Goal: Task Accomplishment & Management: Complete application form

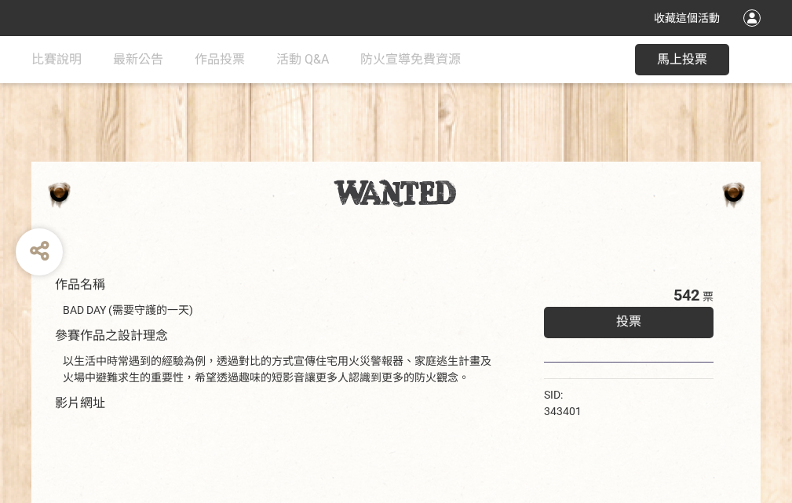
click at [754, 33] on div "收藏這個活動" at bounding box center [396, 18] width 792 height 36
click at [490, 155] on div "作品名稱 BAD DAY (需要守護的一天) 參賽作品之設計理念 以生活中時常遇到的經驗為例，透過對比的方式宣傳住宅用火災警報器、家庭逃生計畫及火場中避難求生…" at bounding box center [396, 366] width 792 height 660
click at [625, 318] on span "投票" at bounding box center [628, 321] width 25 height 15
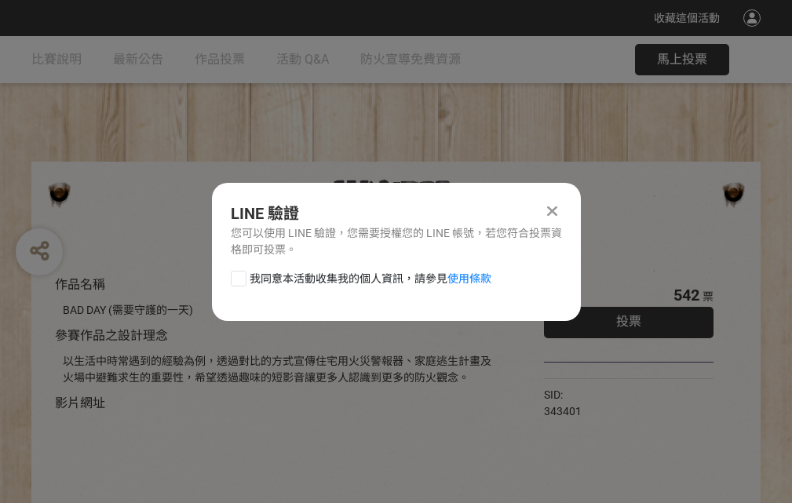
click at [237, 275] on div at bounding box center [239, 279] width 16 height 16
checkbox input "true"
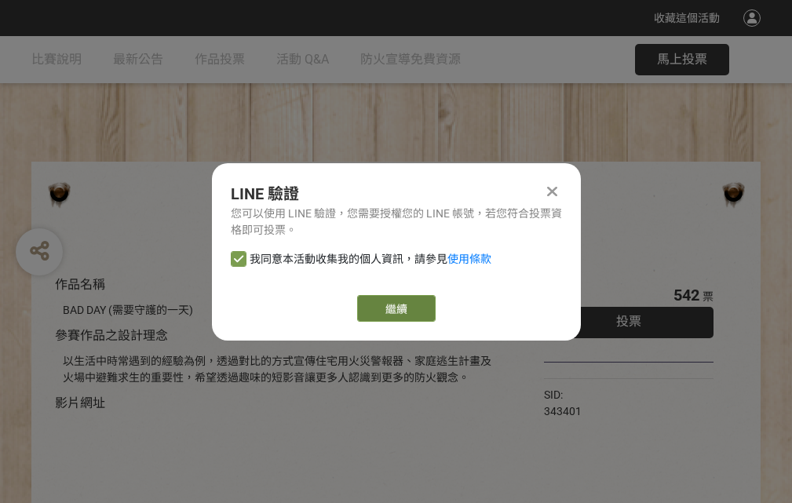
click at [395, 308] on link "繼續" at bounding box center [396, 308] width 78 height 27
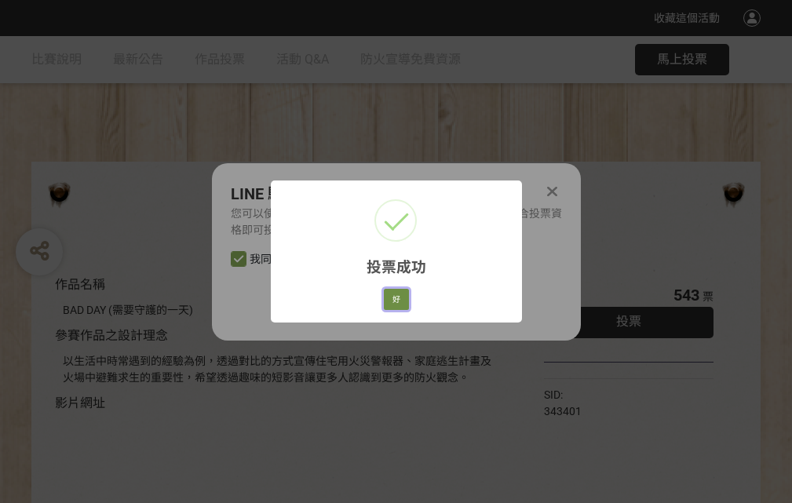
click at [391, 297] on button "好" at bounding box center [396, 300] width 25 height 22
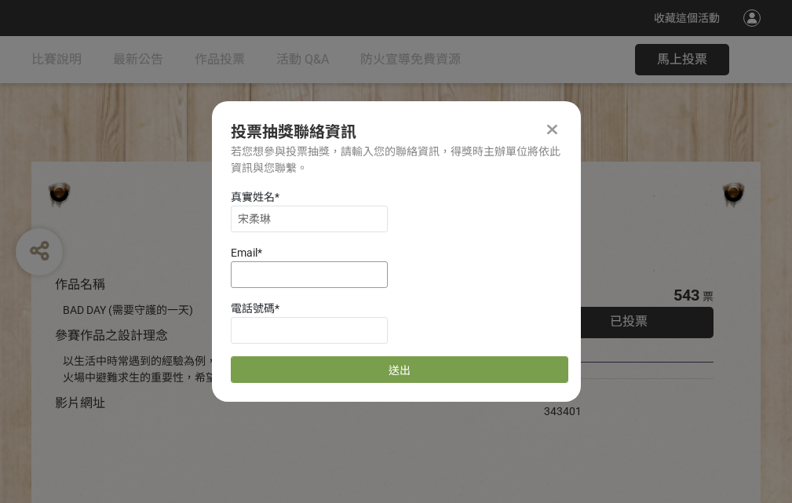
click at [314, 274] on input at bounding box center [309, 274] width 157 height 27
type input "[EMAIL_ADDRESS][DOMAIN_NAME]"
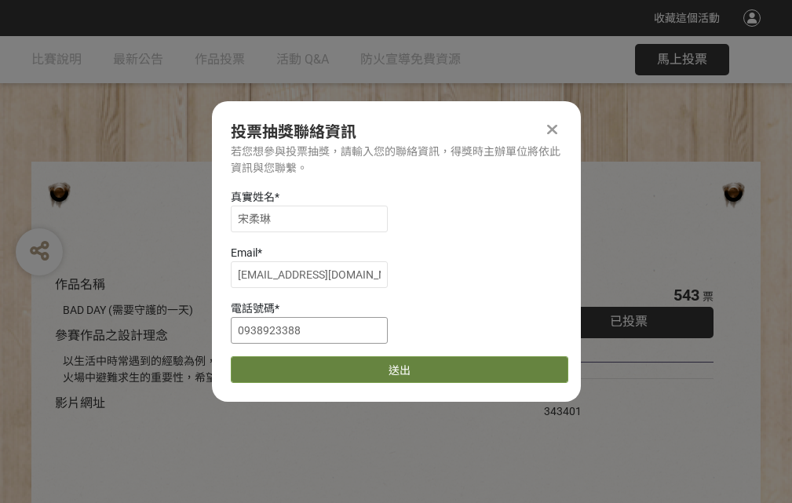
type input "0938923388"
click at [275, 364] on button "送出" at bounding box center [399, 369] width 337 height 27
